Goal: Information Seeking & Learning: Learn about a topic

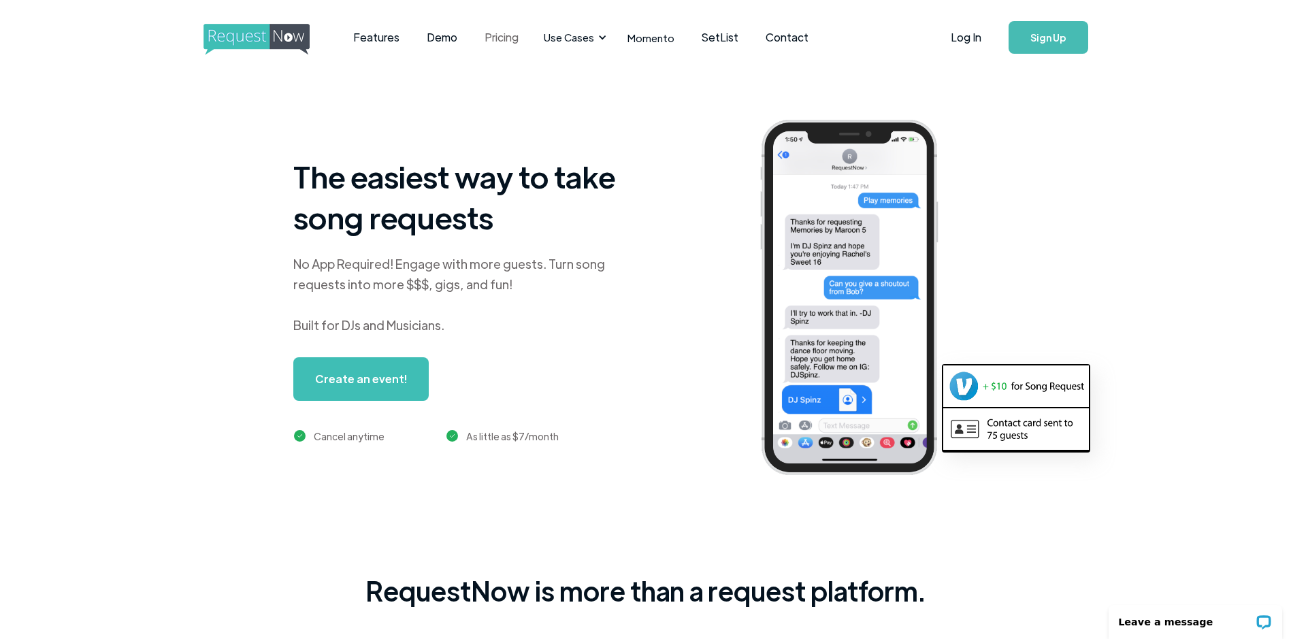
click at [487, 35] on link "Pricing" at bounding box center [501, 37] width 61 height 42
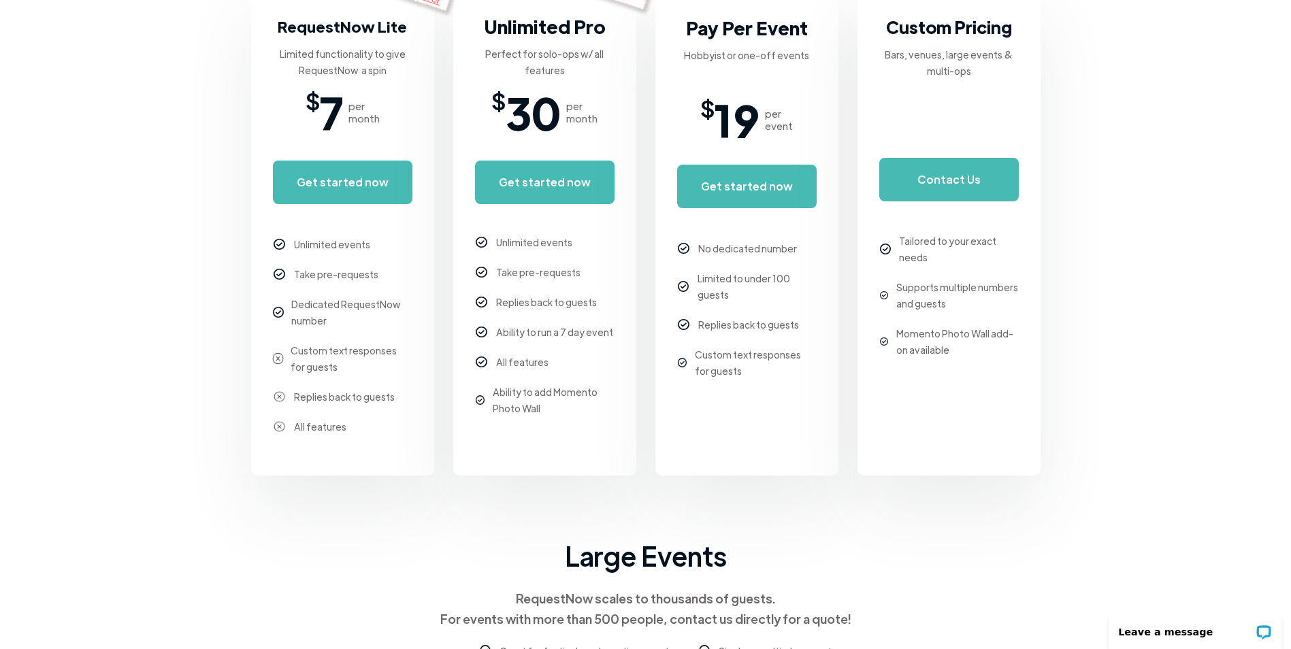
scroll to position [340, 0]
drag, startPoint x: 1194, startPoint y: 285, endPoint x: 1184, endPoint y: 287, distance: 9.7
click at [1194, 285] on body "Features Demo Pricing Use Cases Wedding + Private Events Karaoke DJs Bar/Club &…" at bounding box center [645, 489] width 1291 height 1658
click at [1190, 436] on body "Features Demo Pricing Use Cases Wedding + Private Events Karaoke DJs Bar/Club &…" at bounding box center [645, 489] width 1291 height 1658
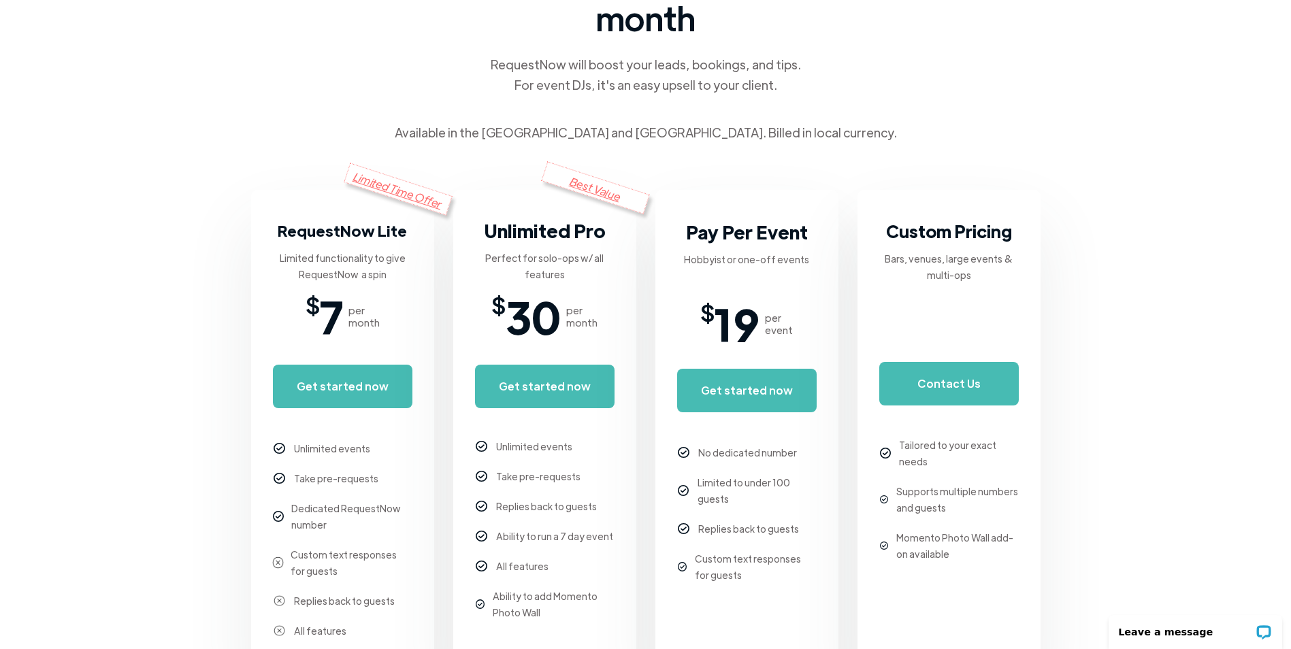
scroll to position [136, 0]
drag, startPoint x: 1225, startPoint y: 160, endPoint x: 1179, endPoint y: 167, distance: 46.2
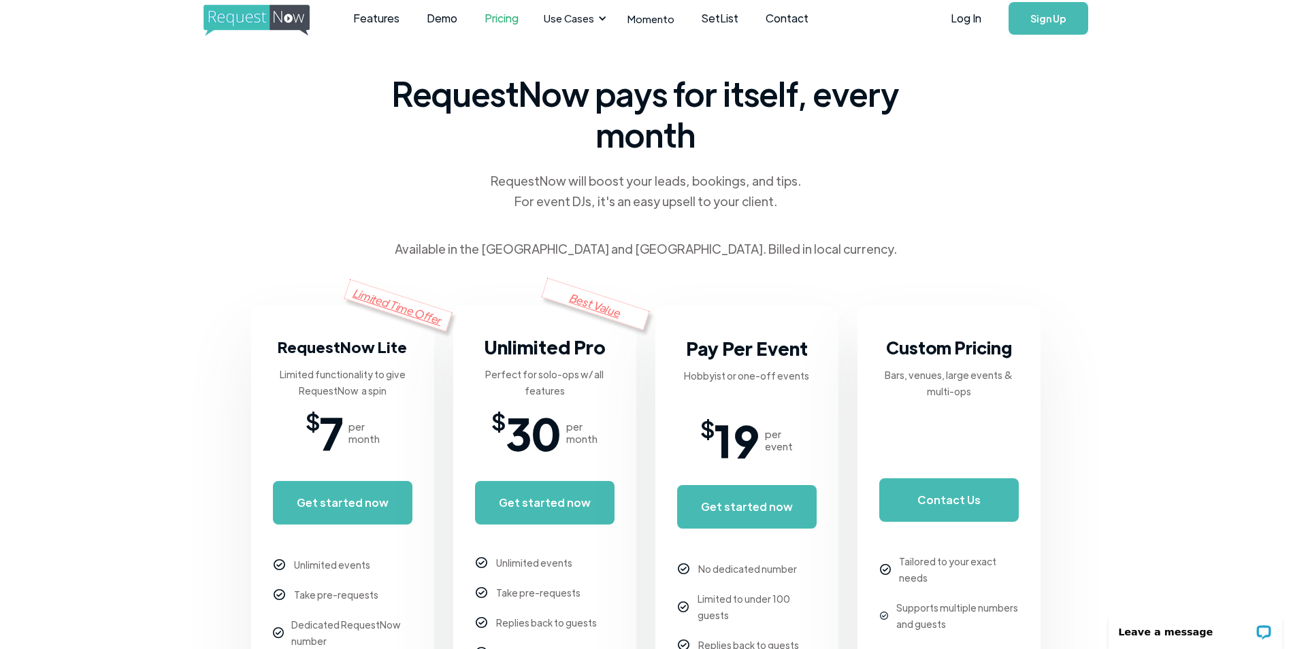
scroll to position [0, 0]
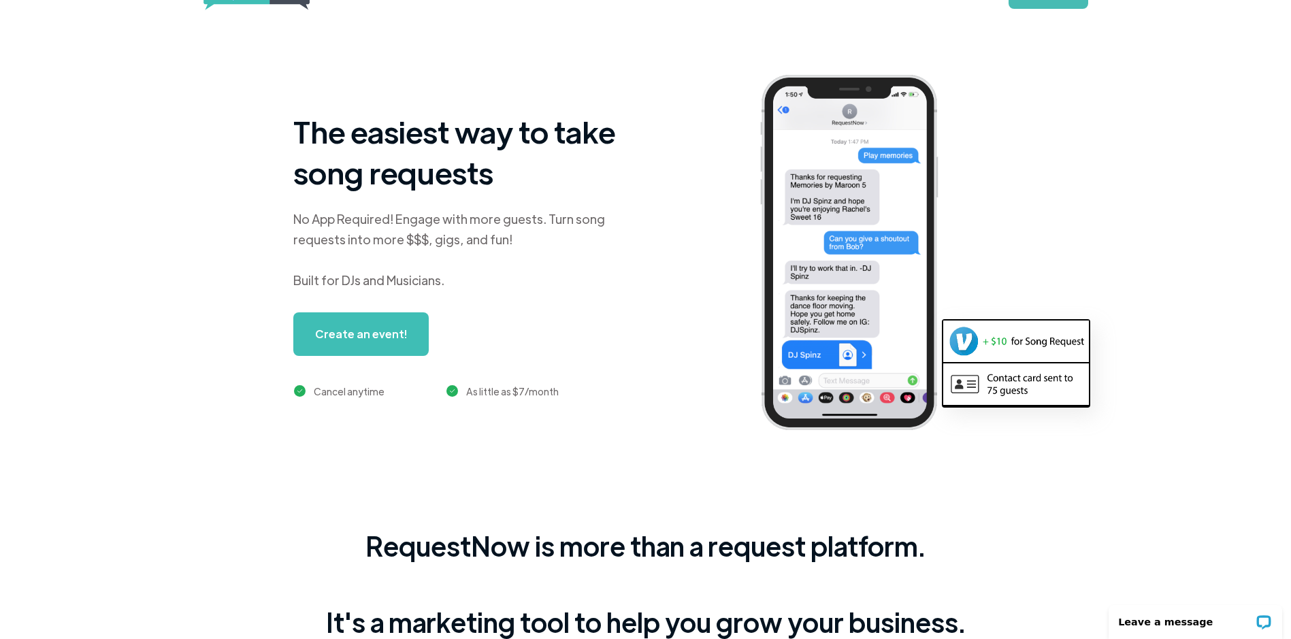
scroll to position [68, 0]
